Goal: Find specific page/section: Find specific page/section

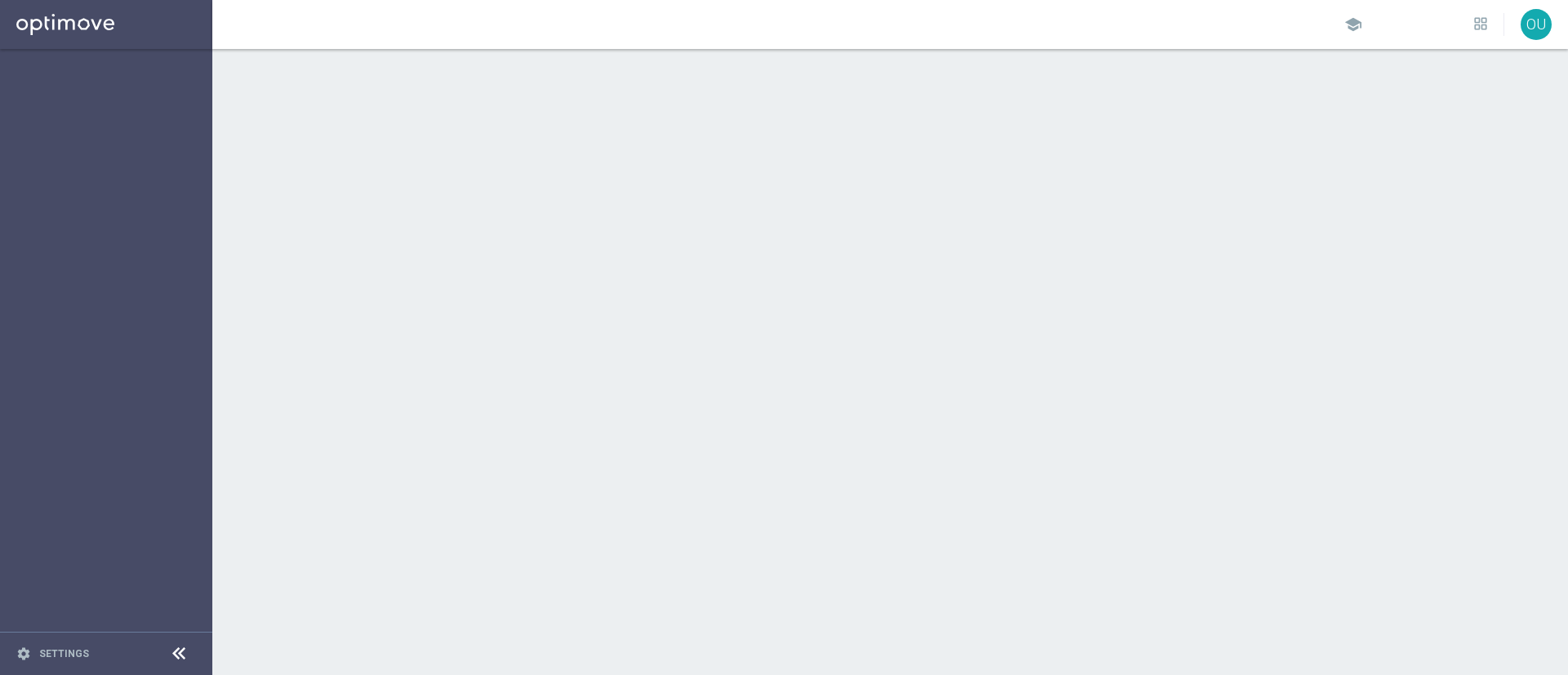
drag, startPoint x: 0, startPoint y: 0, endPoint x: 356, endPoint y: 376, distance: 517.8
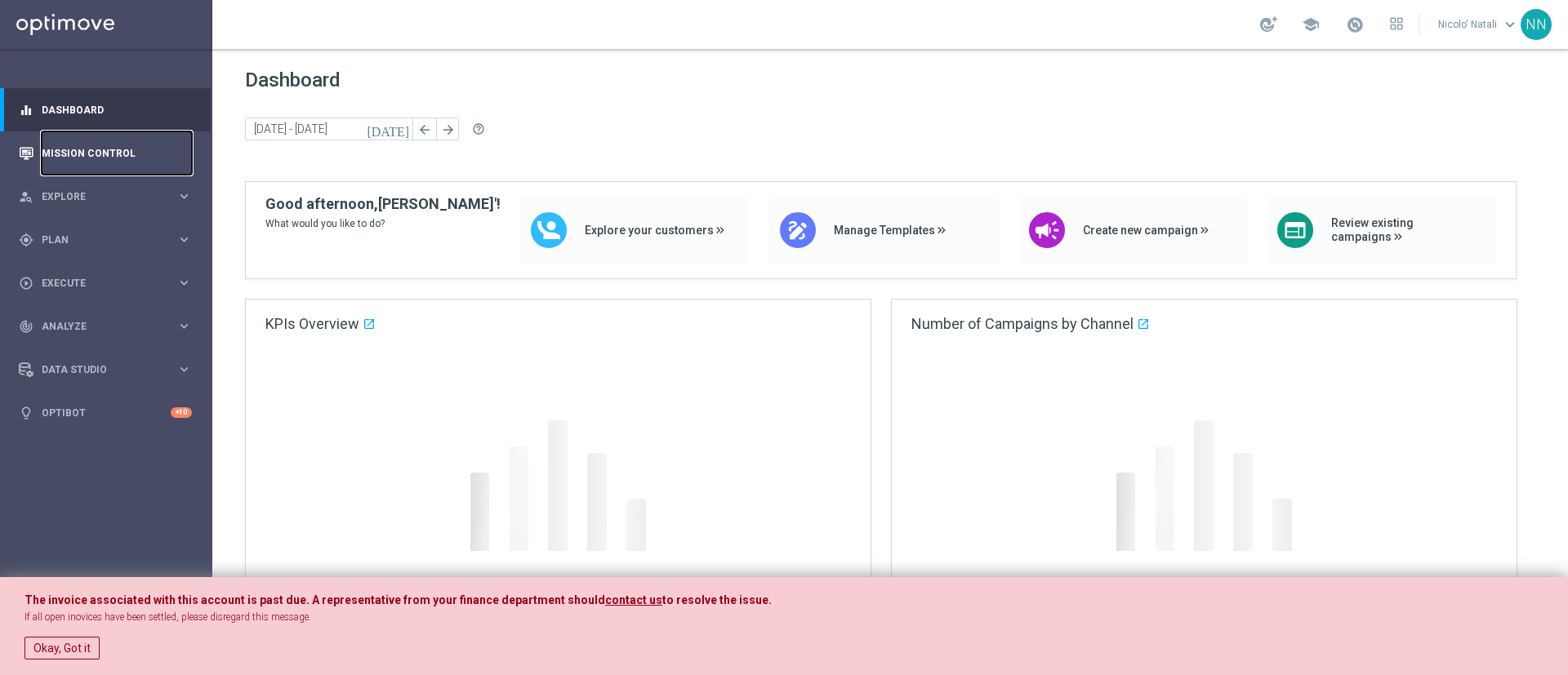
drag, startPoint x: 356, startPoint y: 376, endPoint x: 98, endPoint y: 164, distance: 333.9
click at [98, 164] on link "Mission Control" at bounding box center [117, 152] width 151 height 43
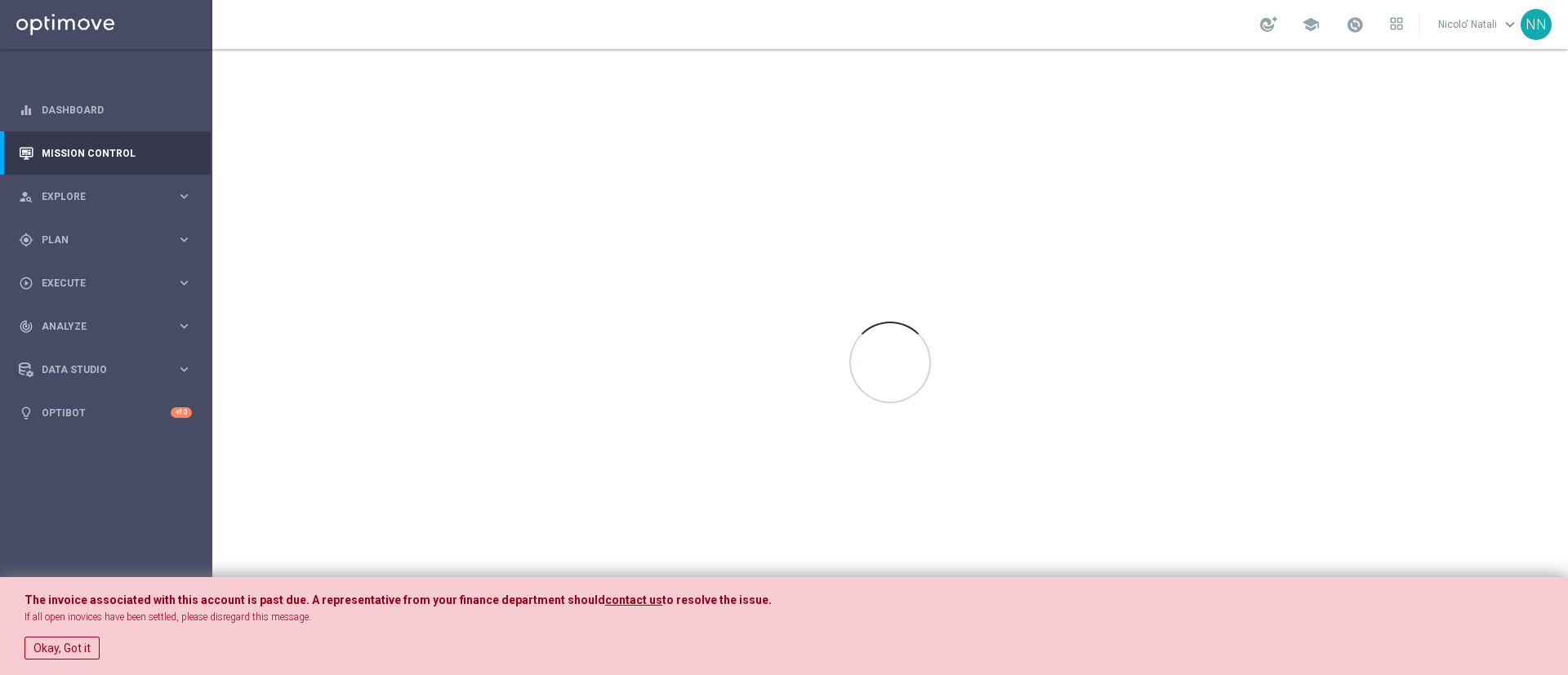
click at [1358, 33] on link at bounding box center [1354, 25] width 21 height 26
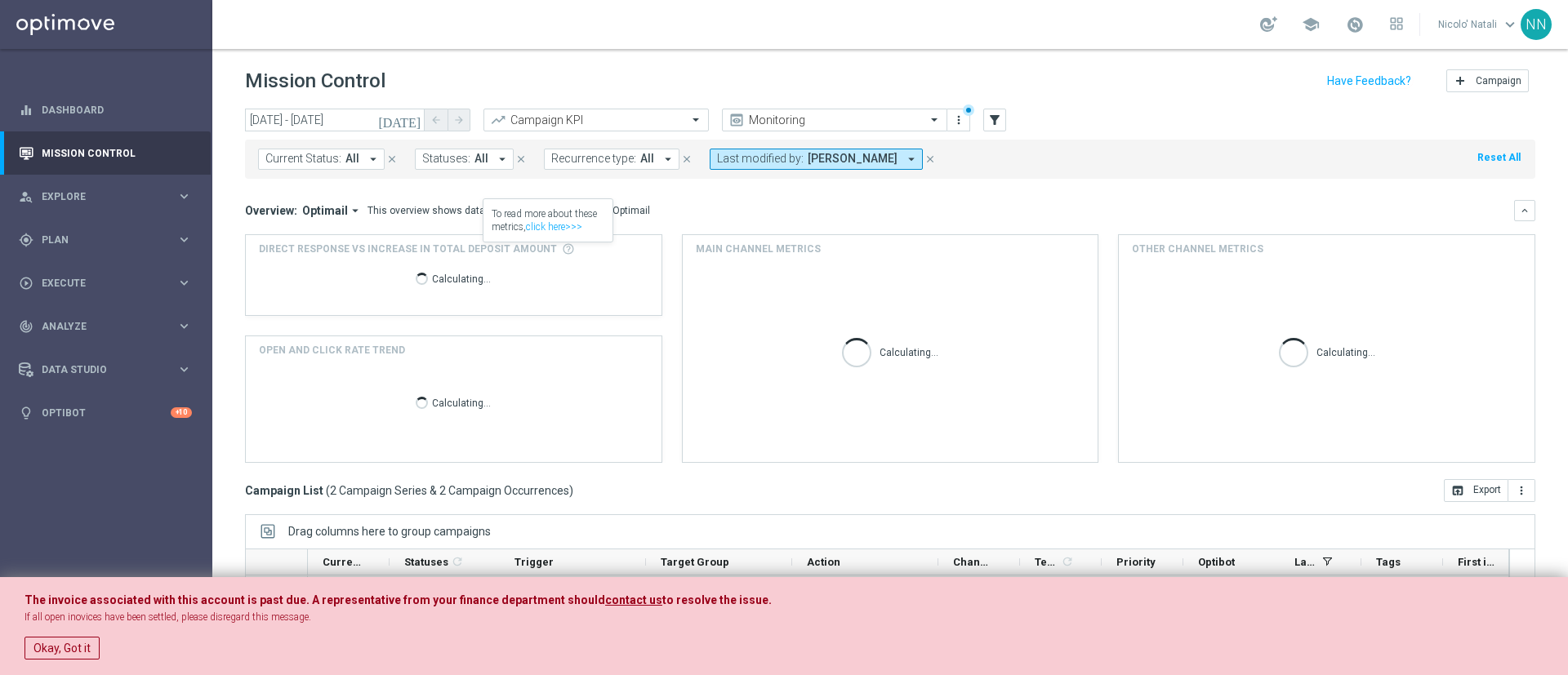
scroll to position [141, 0]
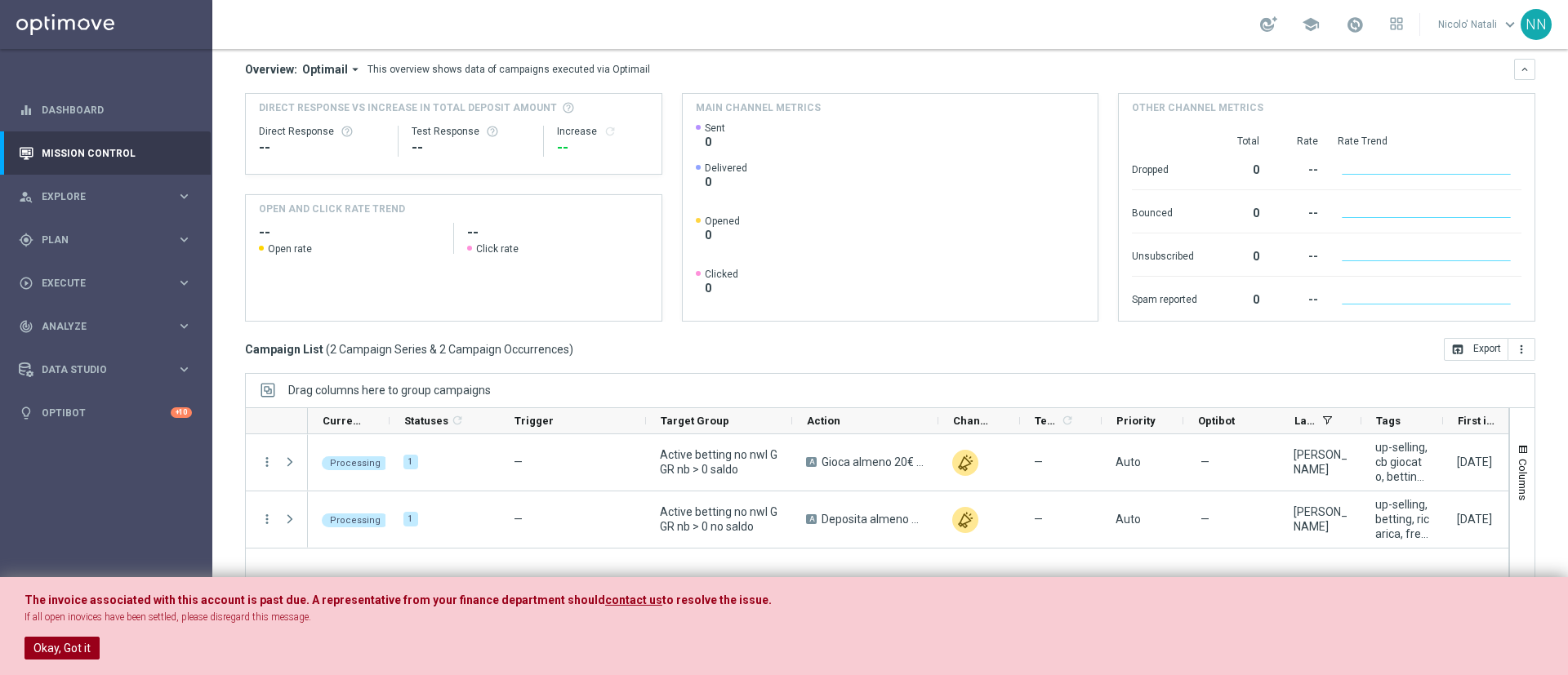
click at [69, 648] on button "Okay, Got it" at bounding box center [62, 647] width 75 height 23
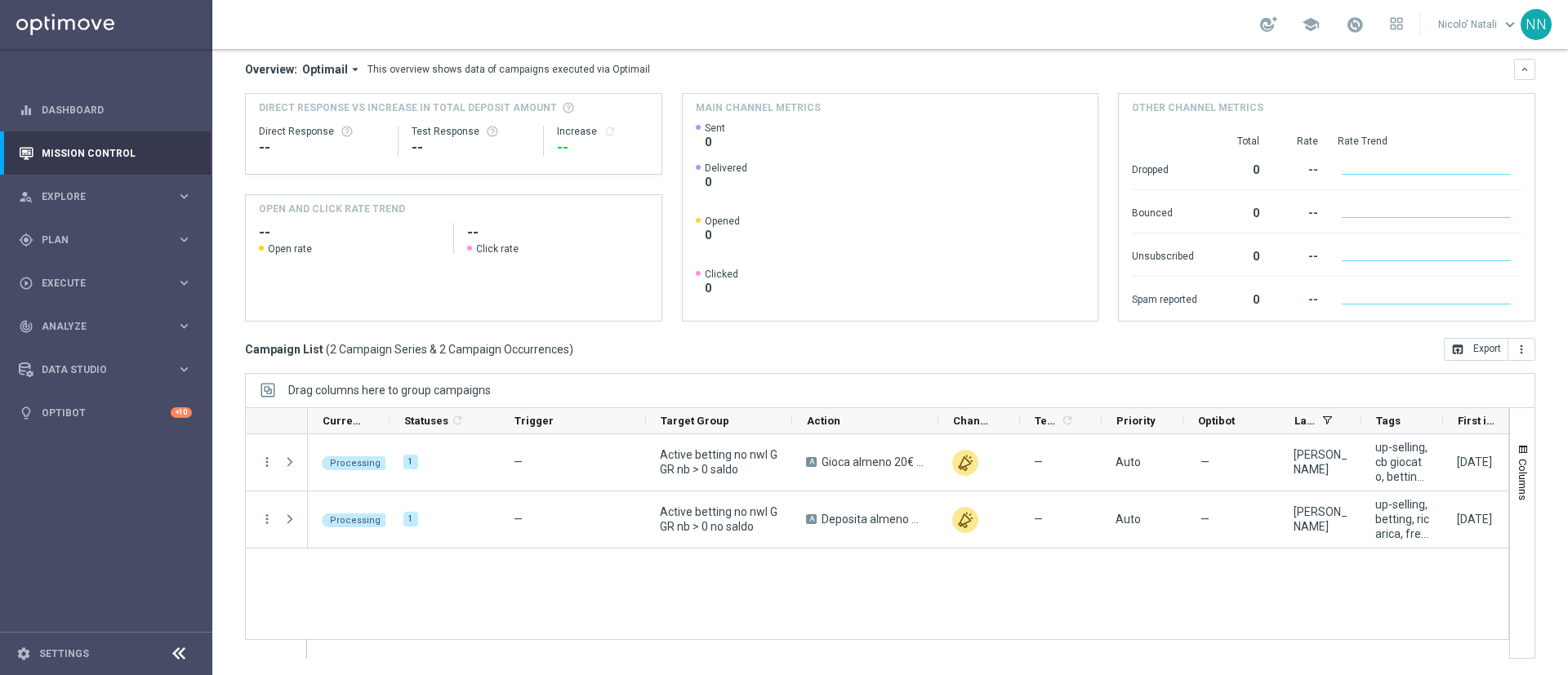
scroll to position [0, 0]
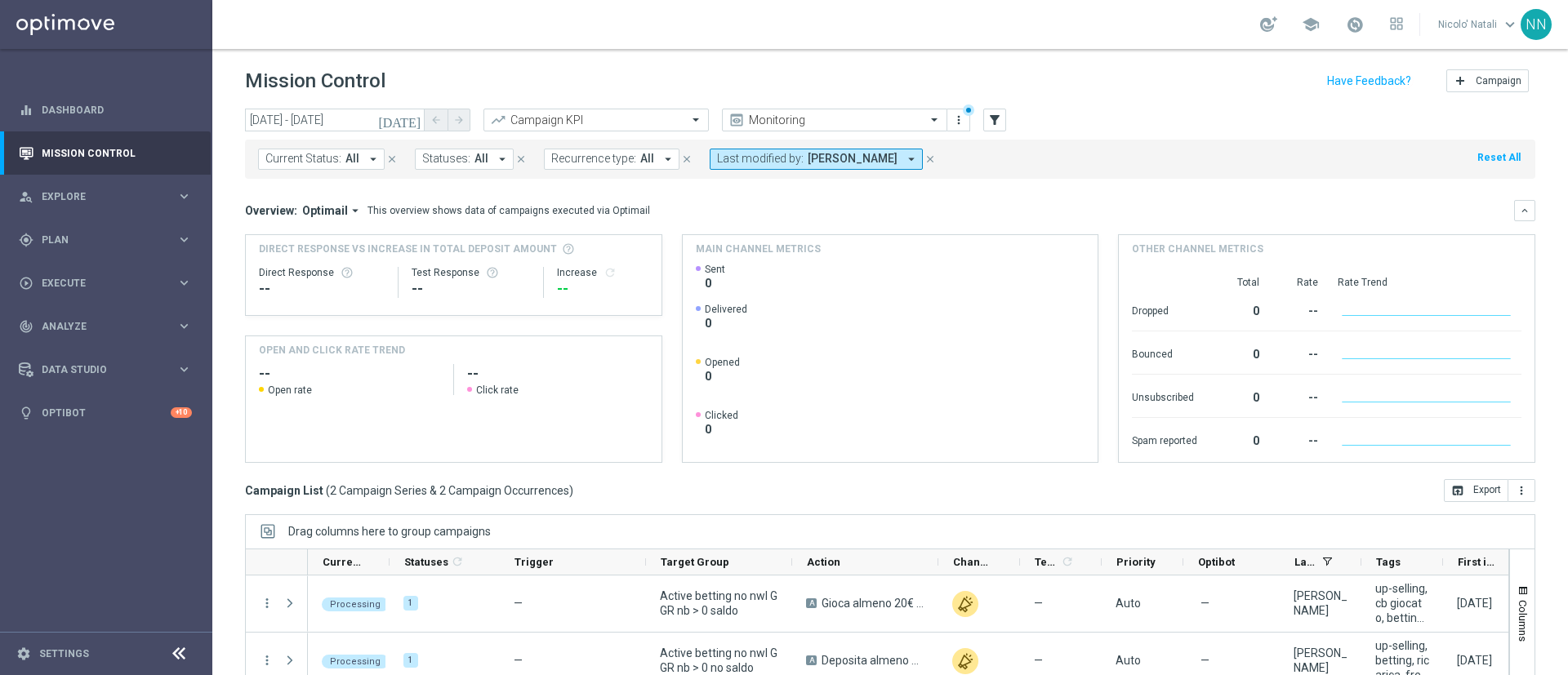
click at [411, 121] on icon "[DATE]" at bounding box center [400, 120] width 44 height 15
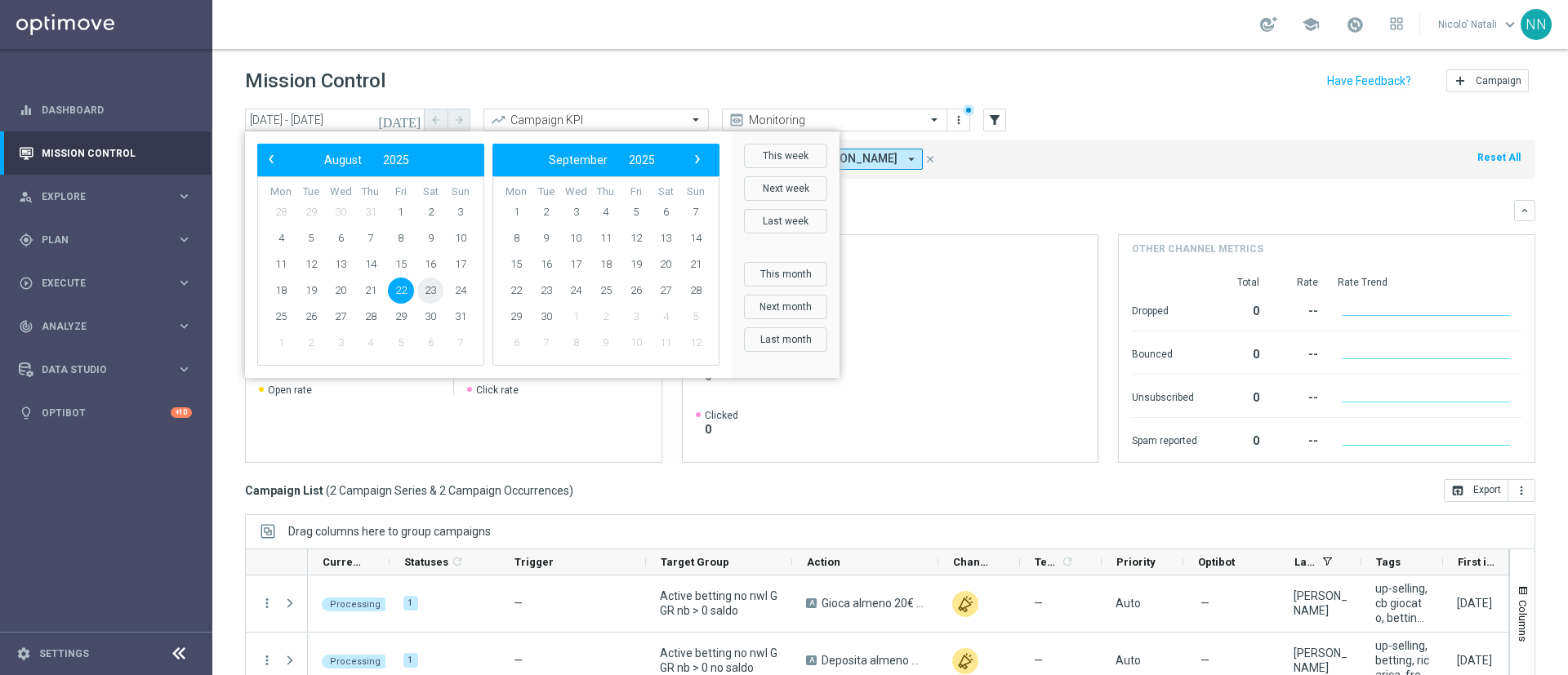
click at [424, 286] on span "23" at bounding box center [430, 290] width 26 height 26
type input "[DATE] - [DATE]"
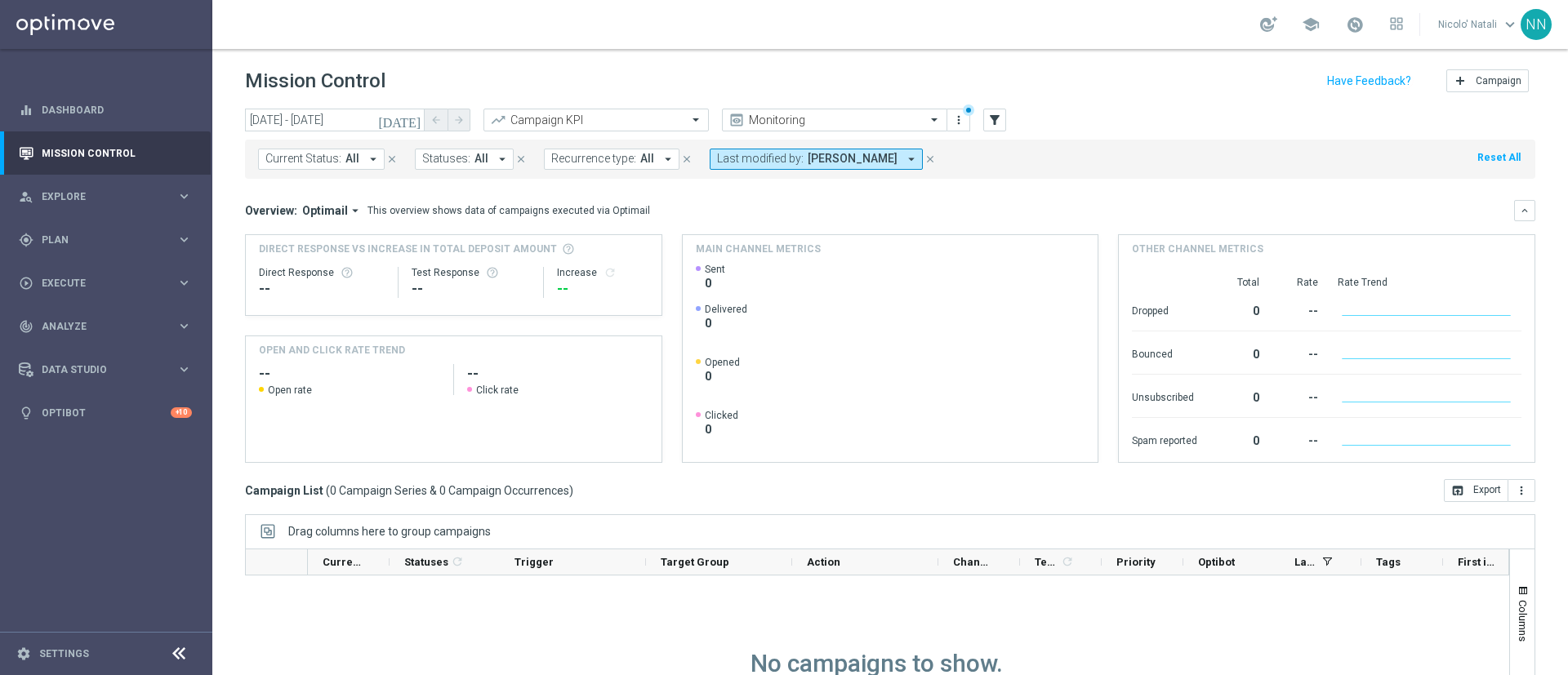
click at [1346, 30] on link at bounding box center [1354, 25] width 21 height 26
